Goal: Information Seeking & Learning: Find specific page/section

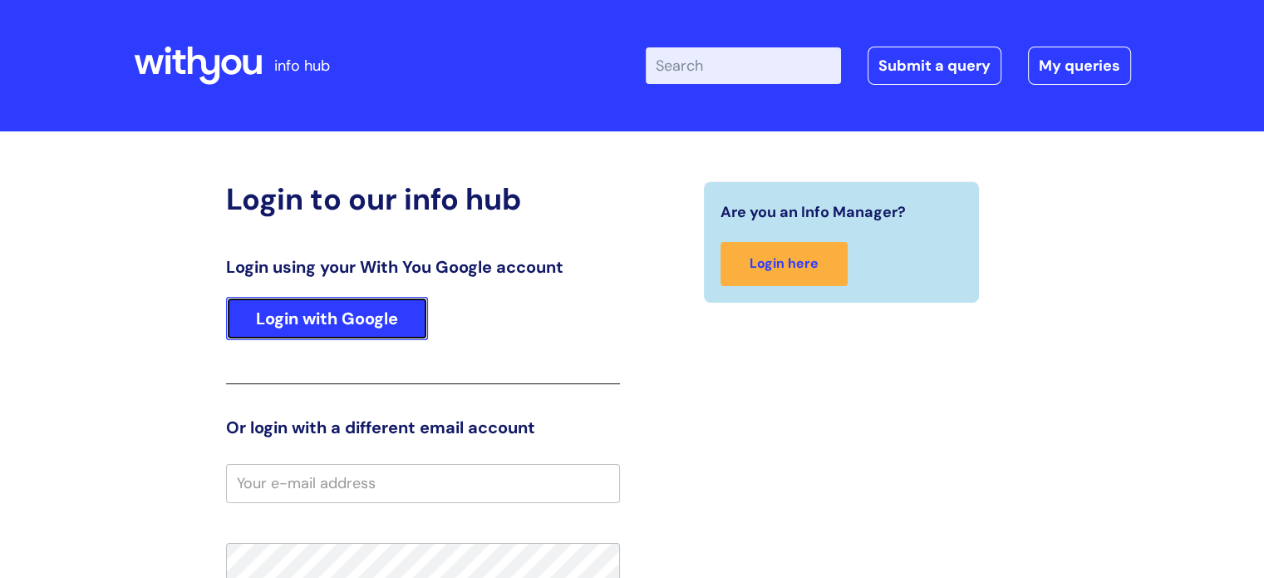
click at [330, 325] on link "Login with Google" at bounding box center [327, 318] width 202 height 43
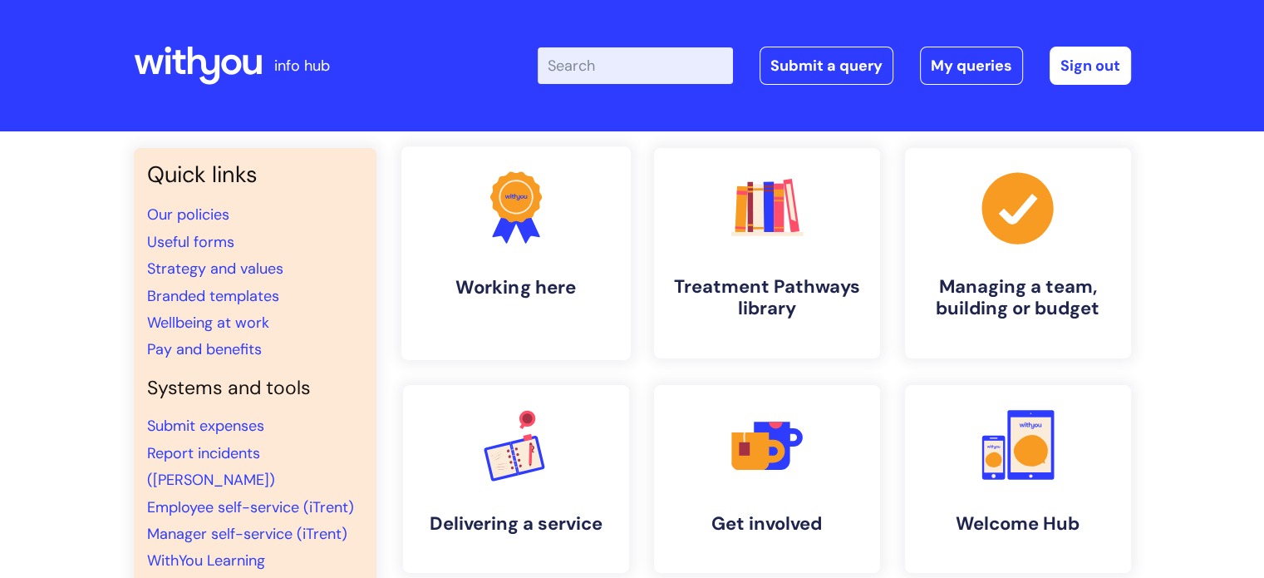
click at [486, 288] on h4 "Working here" at bounding box center [516, 287] width 203 height 22
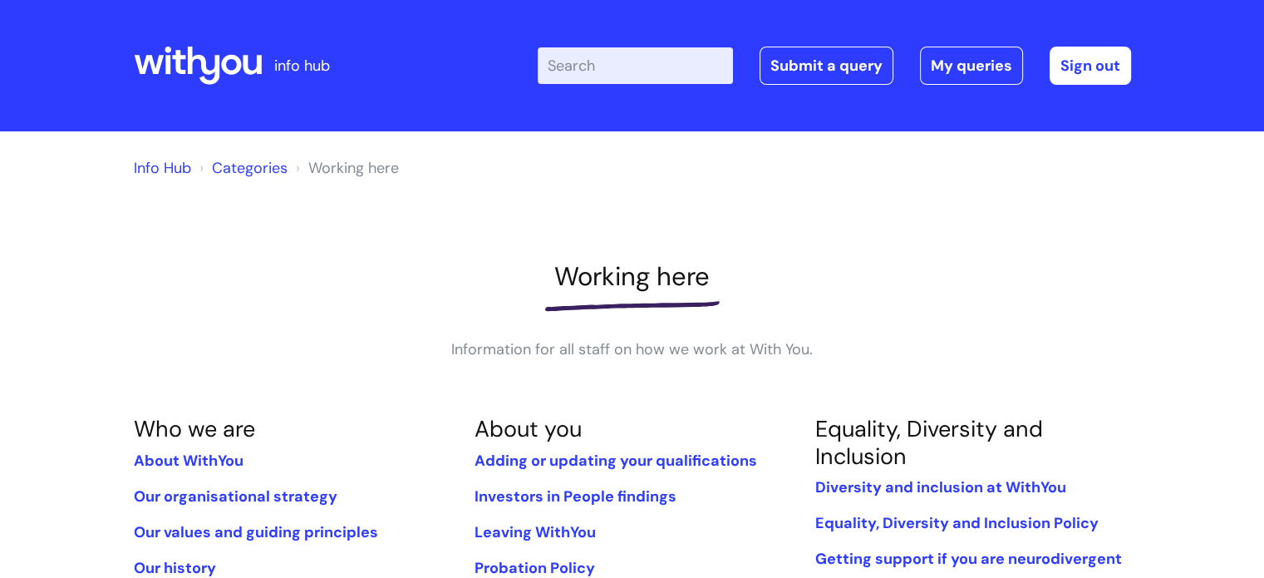
click at [630, 63] on input "Enter your search term here..." at bounding box center [635, 65] width 195 height 37
type input "vaca"
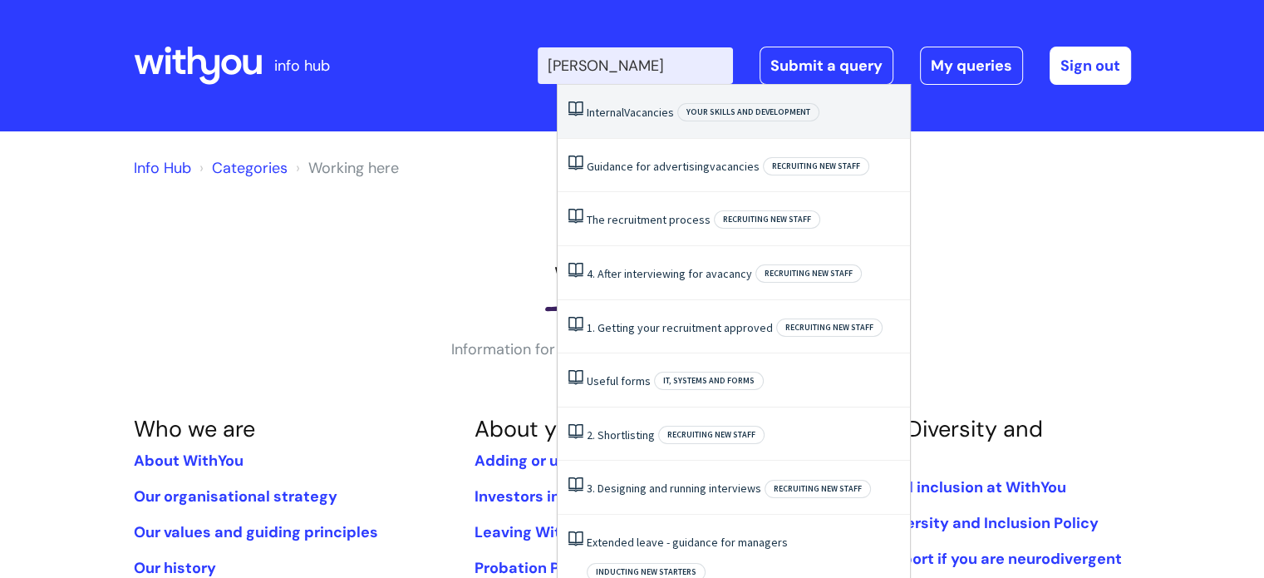
click at [651, 113] on span "Vacancies" at bounding box center [649, 112] width 50 height 15
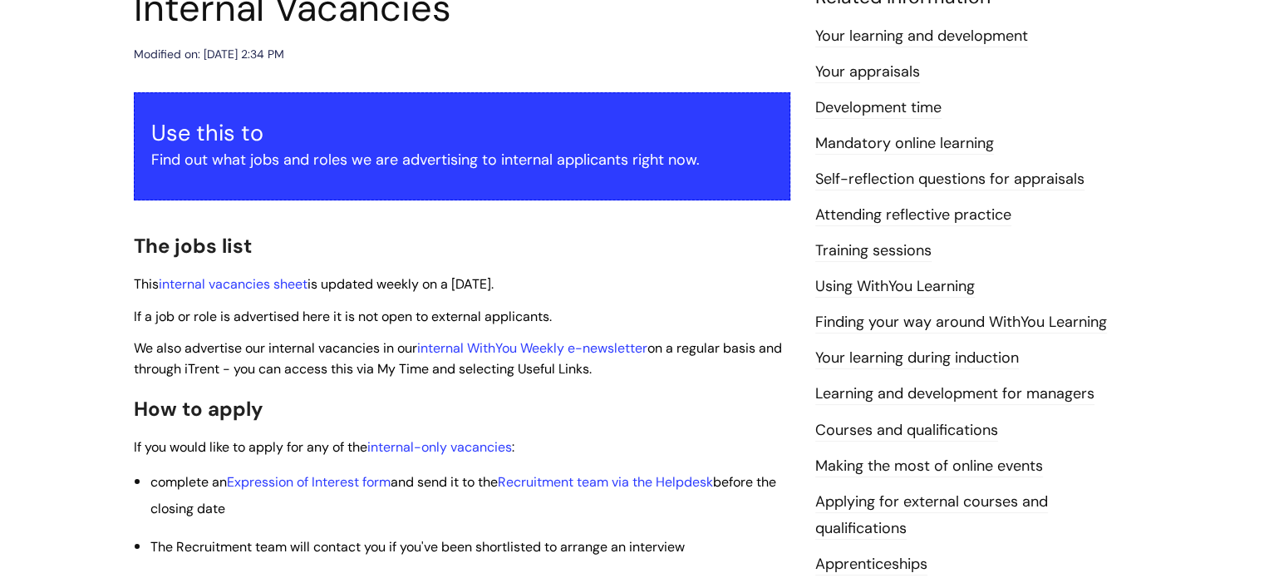
scroll to position [249, 0]
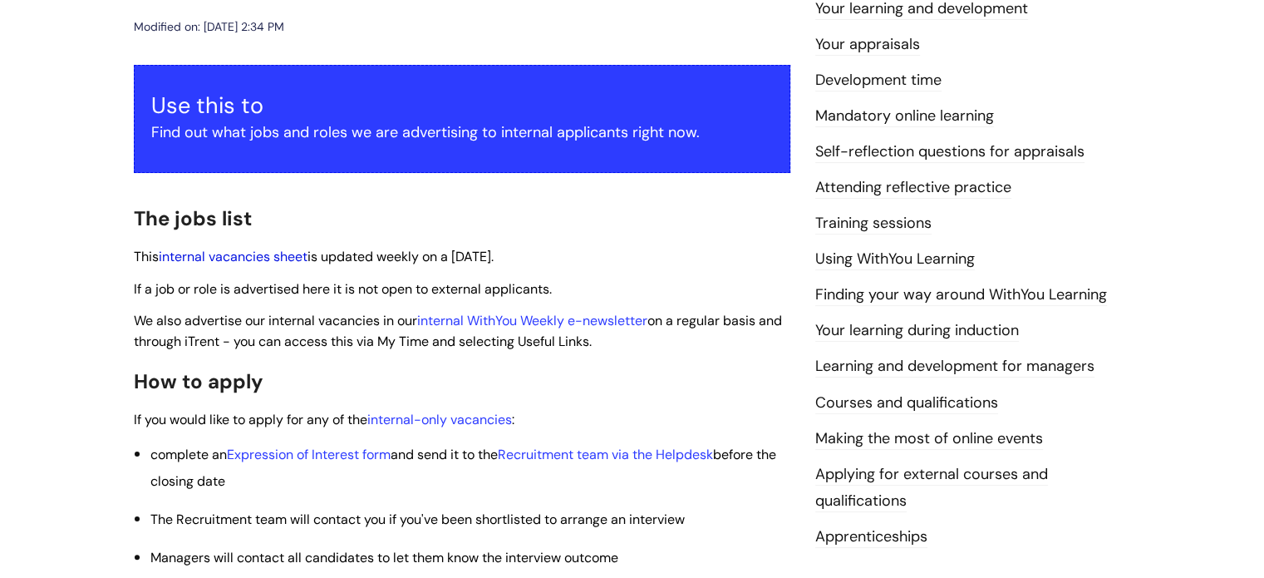
click at [202, 255] on link "internal vacancies sheet" at bounding box center [233, 256] width 149 height 17
